Goal: Task Accomplishment & Management: Manage account settings

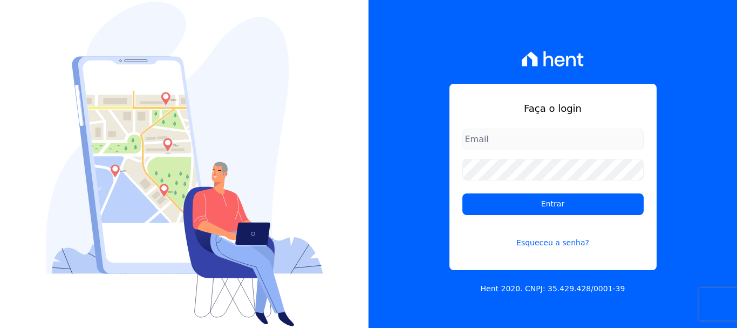
type input "[EMAIL_ADDRESS][DOMAIN_NAME]"
click at [538, 136] on input "[EMAIL_ADDRESS][DOMAIN_NAME]" at bounding box center [553, 139] width 181 height 22
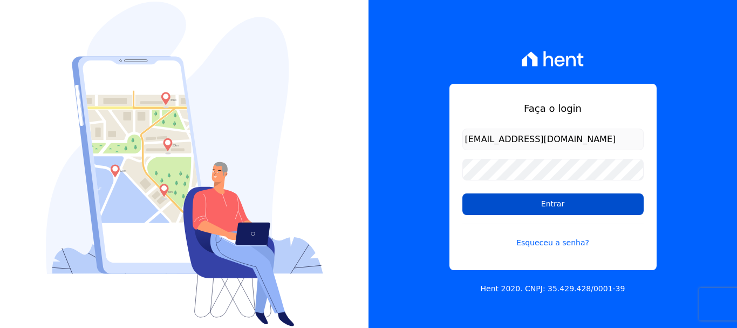
click at [540, 199] on input "Entrar" at bounding box center [553, 204] width 181 height 22
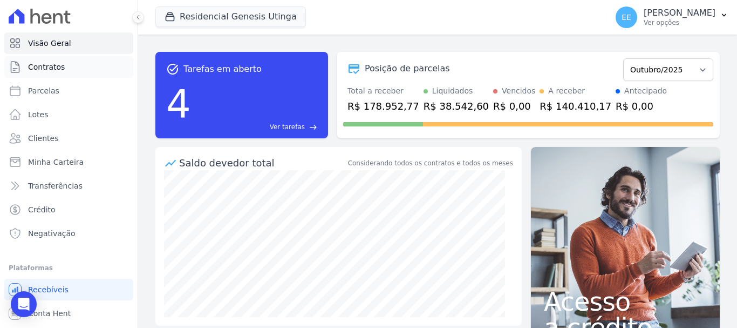
click at [47, 74] on link "Contratos" at bounding box center [68, 67] width 129 height 22
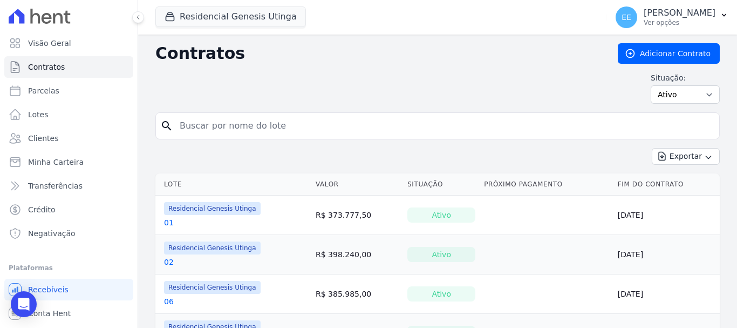
click at [186, 131] on input "search" at bounding box center [444, 126] width 542 height 22
type input "63"
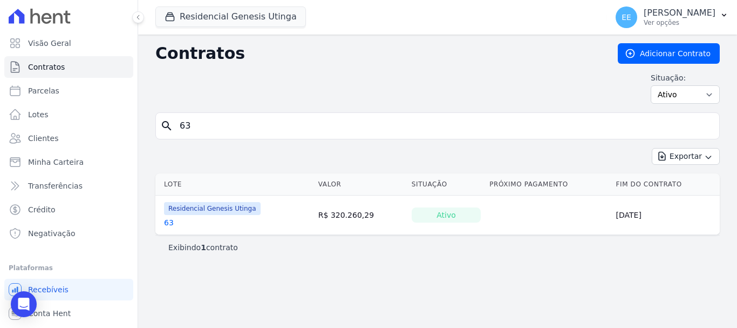
click at [169, 218] on link "63" at bounding box center [169, 222] width 10 height 11
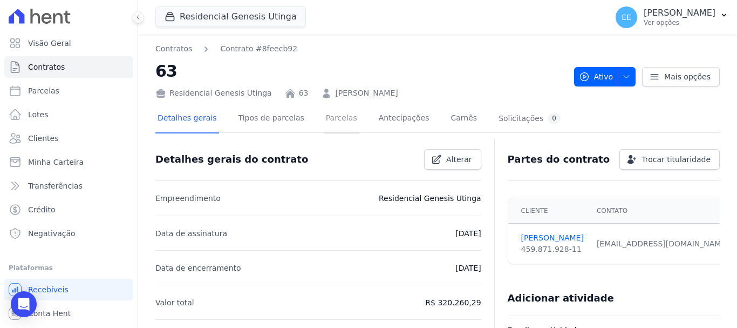
click at [324, 123] on link "Parcelas" at bounding box center [342, 119] width 36 height 29
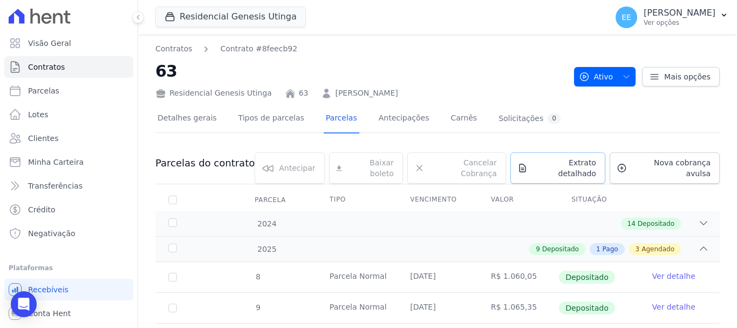
click at [548, 160] on span "Extrato detalhado" at bounding box center [564, 168] width 64 height 22
click at [701, 169] on span "Exportar PDF" at bounding box center [702, 164] width 57 height 11
